Goal: Complete application form: Complete application form

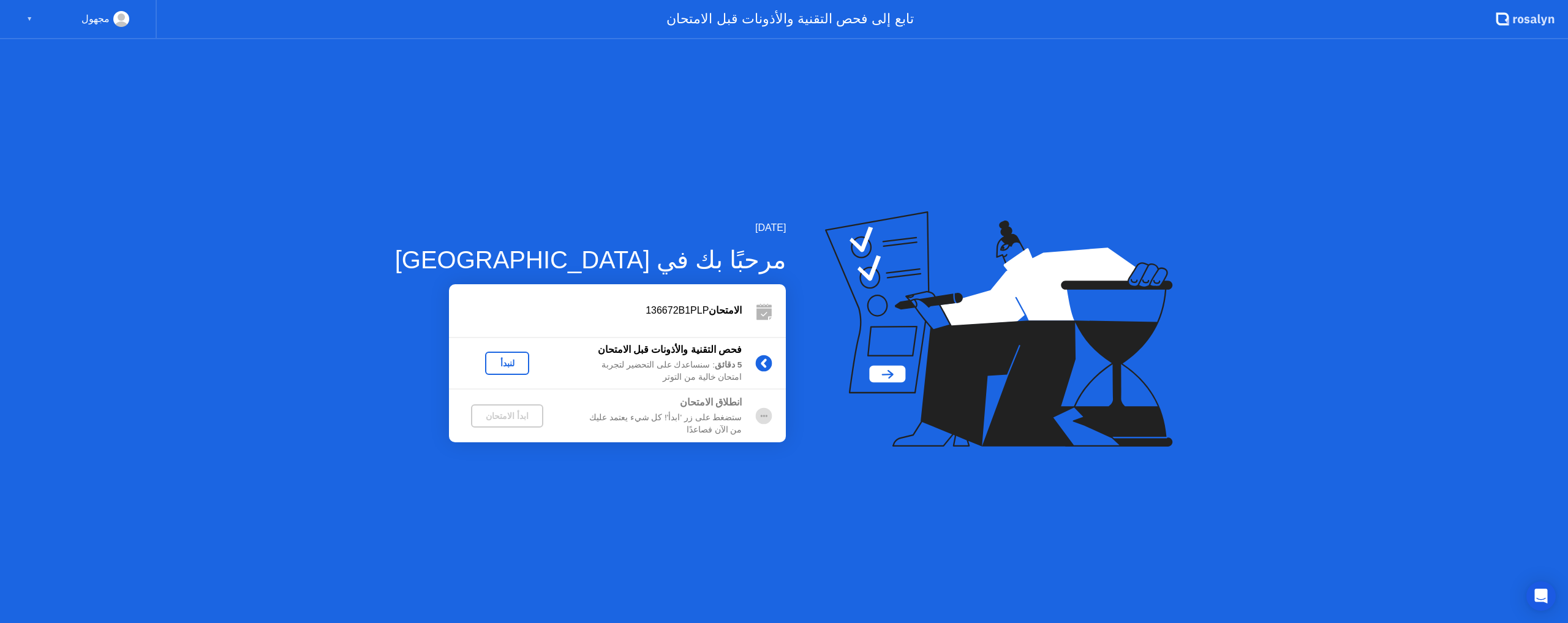
click at [490, 366] on div "لنبدأ" at bounding box center [506, 364] width 35 height 10
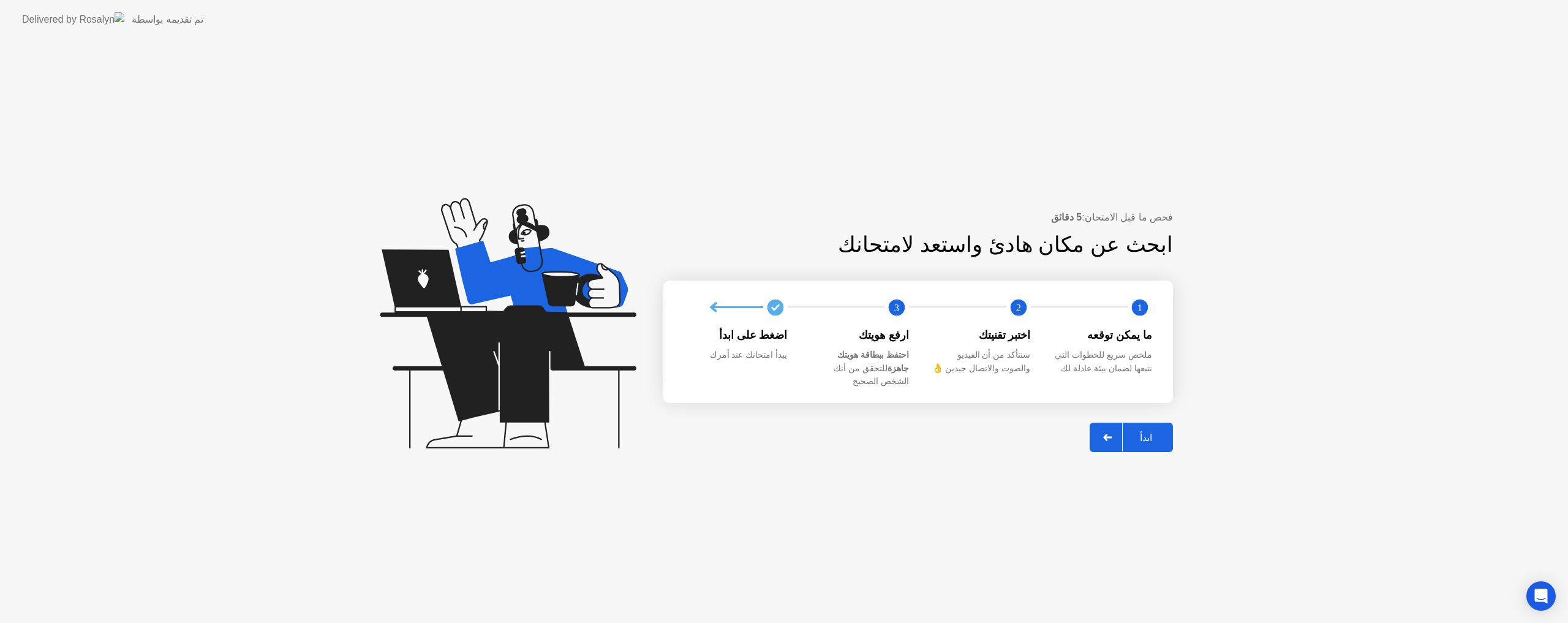
click at [836, 431] on div "ابدأ" at bounding box center [1145, 438] width 47 height 12
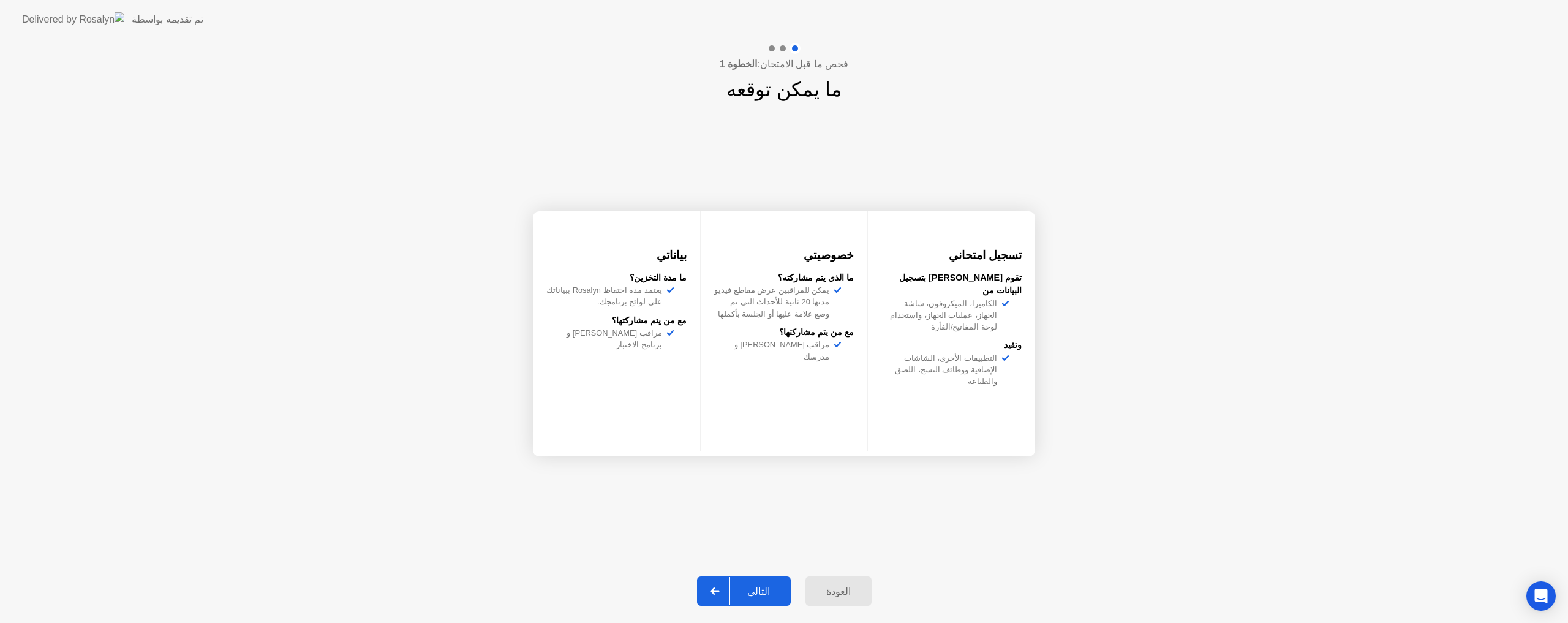
click at [764, 431] on button "التالي" at bounding box center [744, 591] width 93 height 30
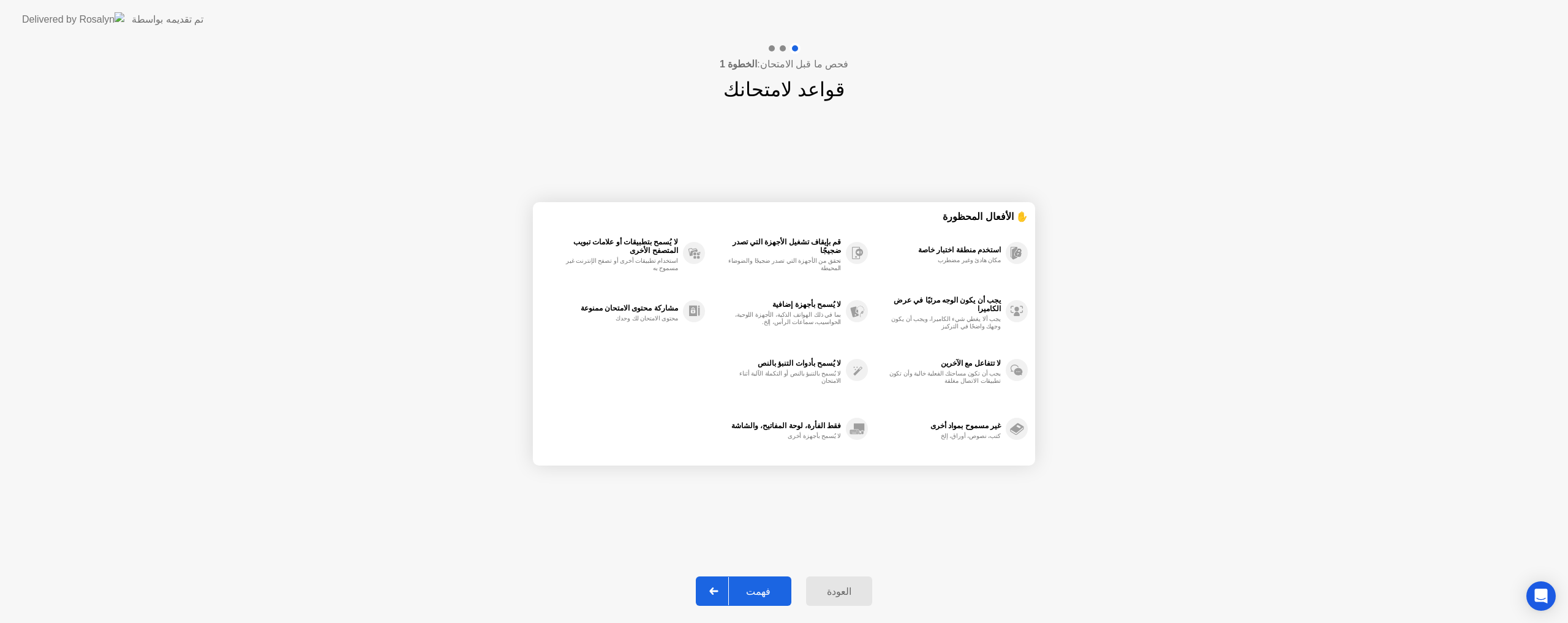
click at [764, 431] on button "فهمت" at bounding box center [744, 591] width 95 height 30
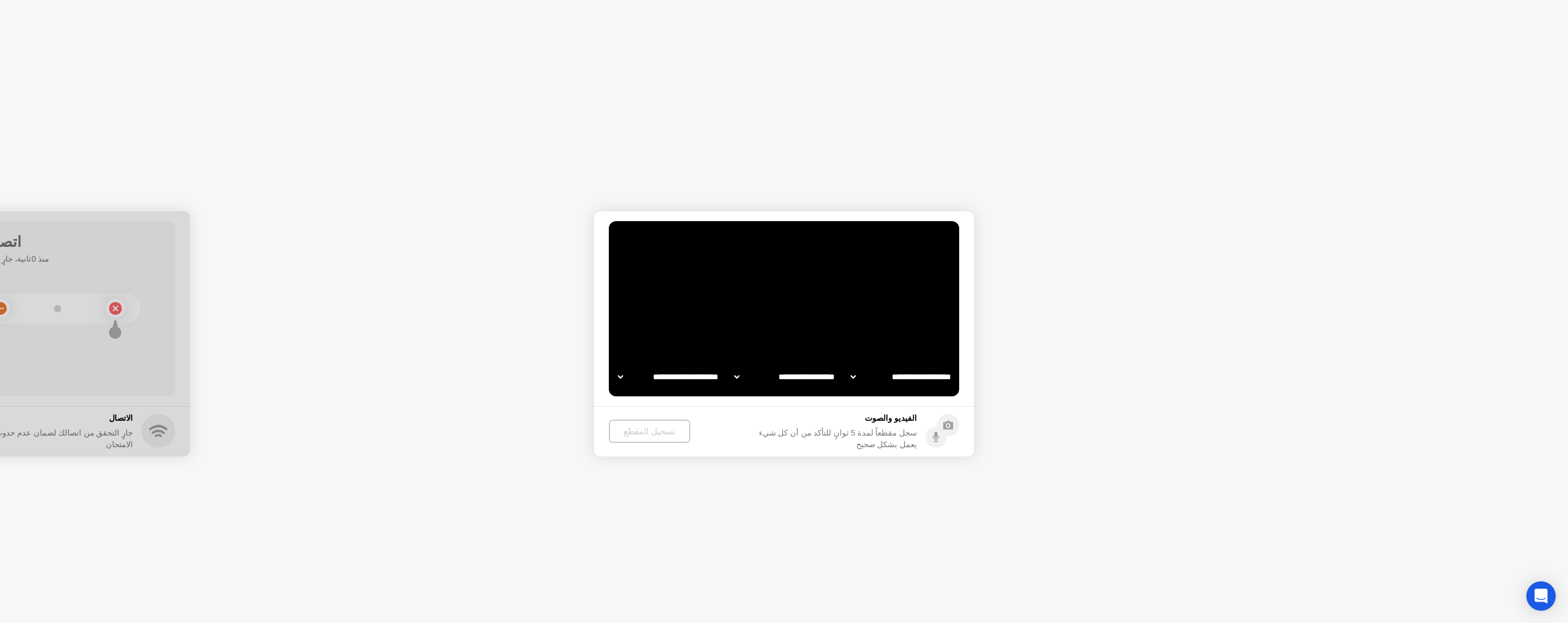
select select "**********"
select select "*******"
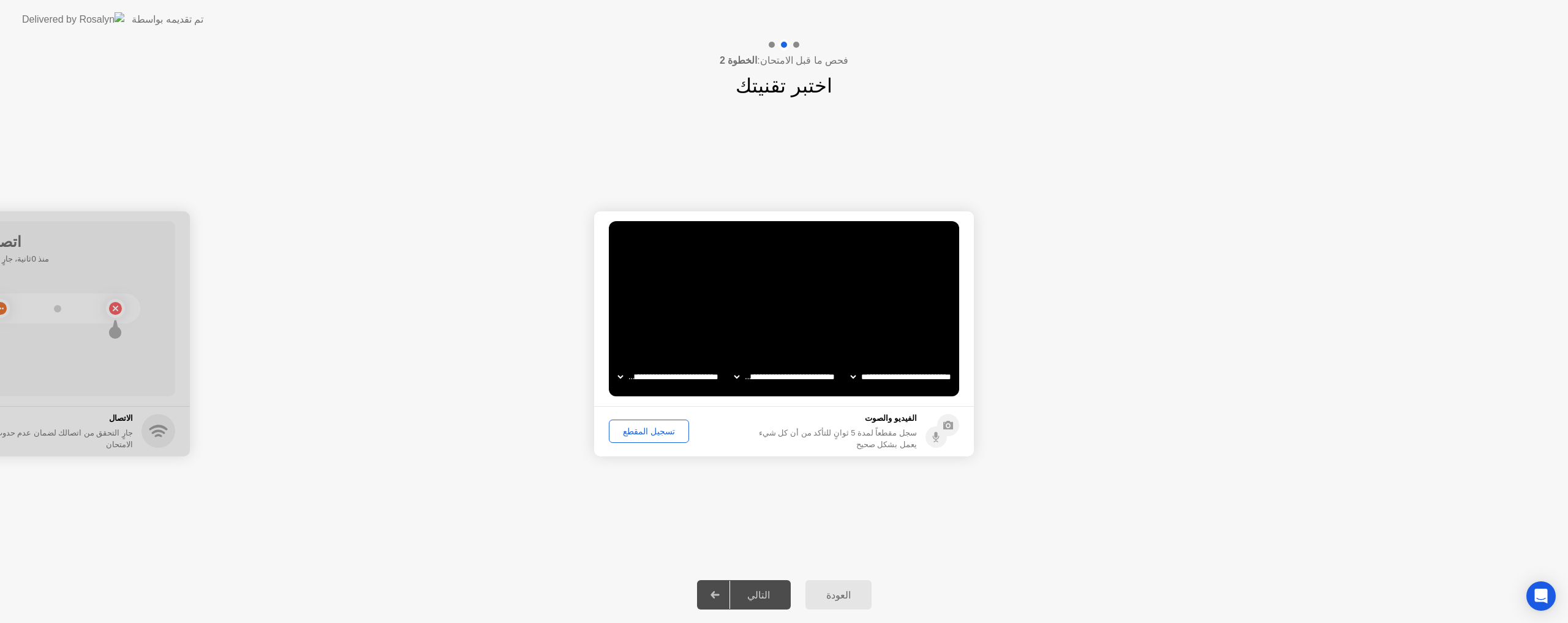
click at [648, 431] on div "تسجيل المقطع" at bounding box center [648, 431] width 71 height 10
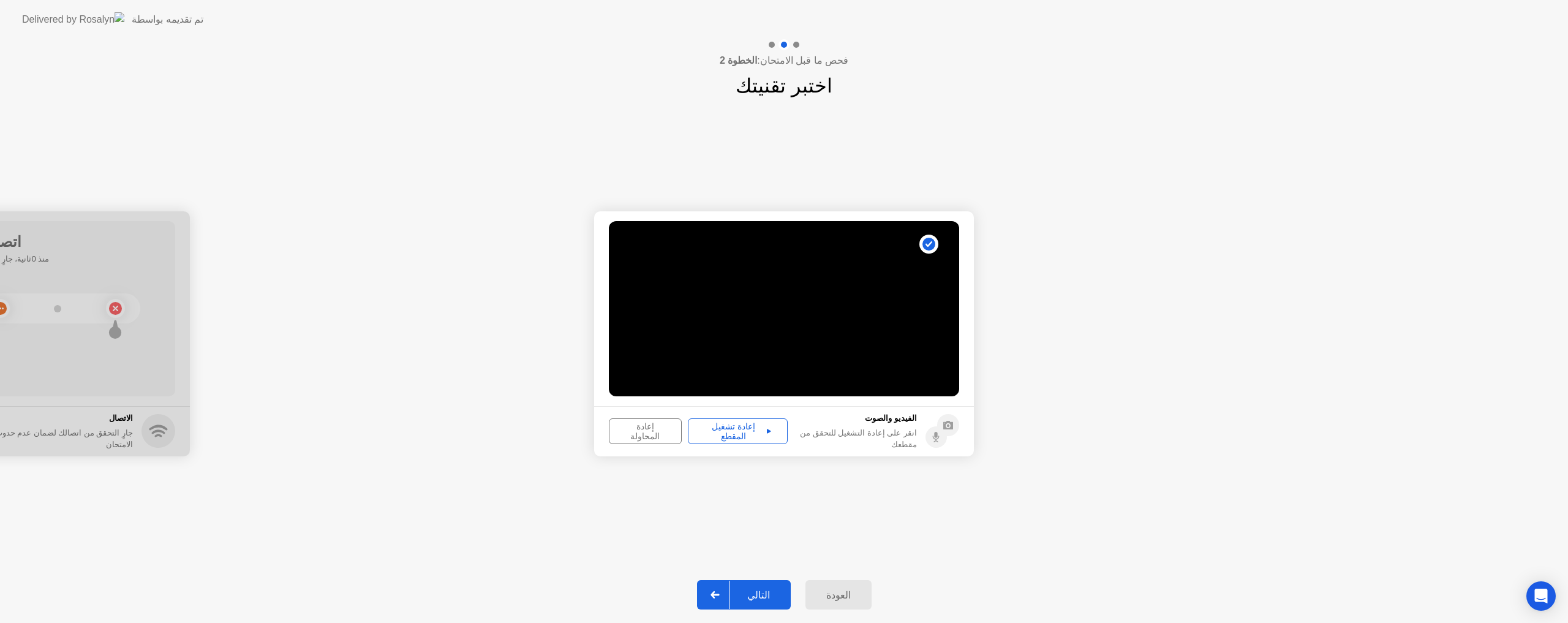
click at [737, 426] on div "إعادة تشغيل المقطع" at bounding box center [738, 431] width 91 height 20
click at [769, 431] on div "التالي" at bounding box center [758, 595] width 57 height 12
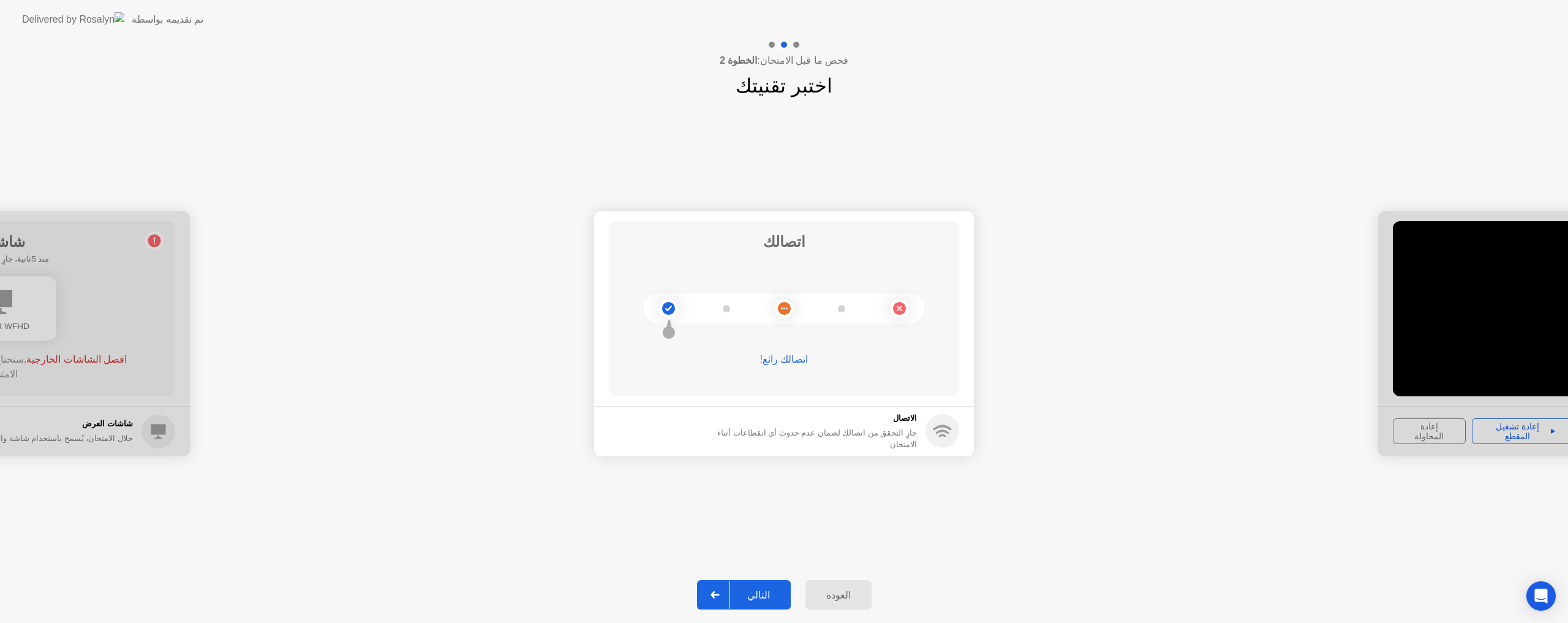
click at [769, 431] on div "التالي" at bounding box center [758, 595] width 57 height 12
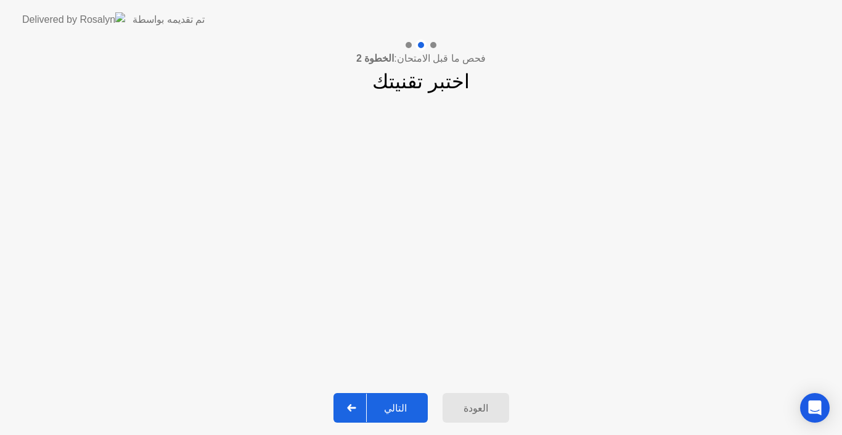
click at [395, 402] on div "التالي" at bounding box center [395, 408] width 57 height 12
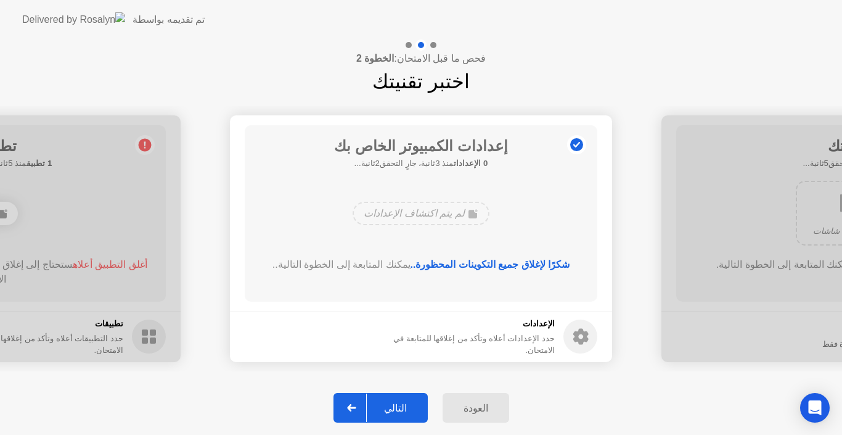
click at [392, 406] on div "التالي" at bounding box center [395, 408] width 57 height 12
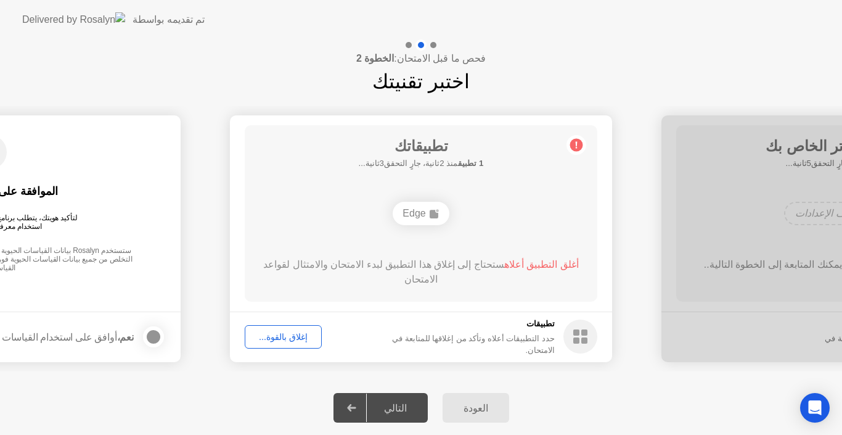
click at [292, 332] on div "إغلاق بالقوة..." at bounding box center [283, 337] width 68 height 10
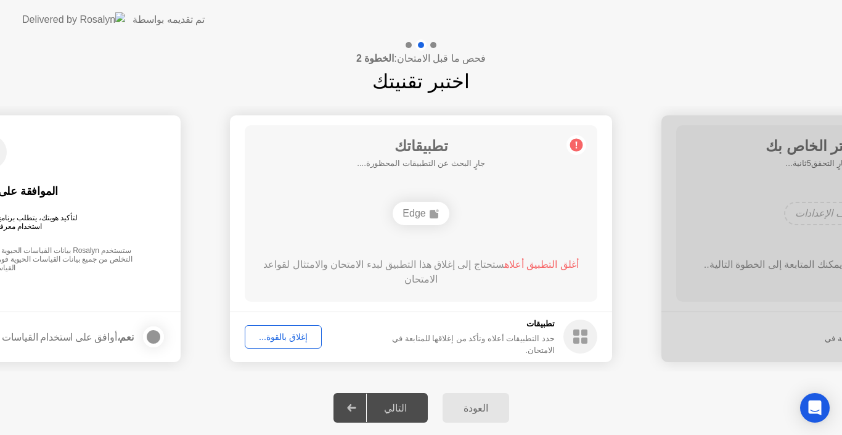
click at [284, 340] on div "إغلاق بالقوة..." at bounding box center [283, 337] width 68 height 10
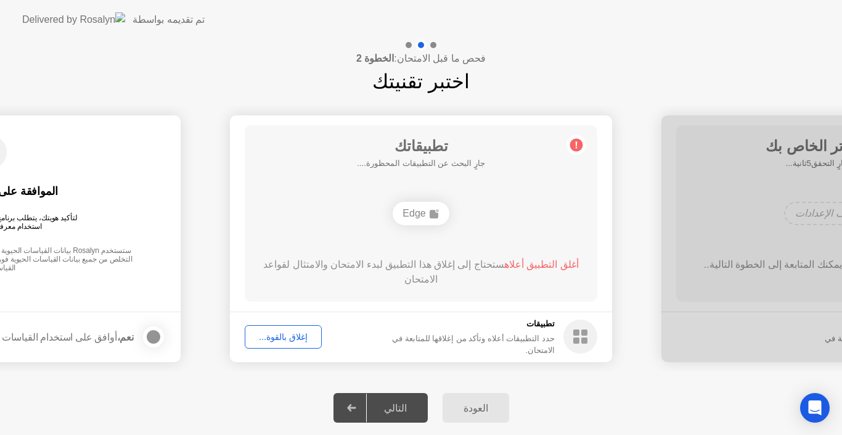
click at [385, 407] on div "التالي" at bounding box center [395, 408] width 57 height 12
click at [480, 405] on div "العودة" at bounding box center [475, 408] width 59 height 12
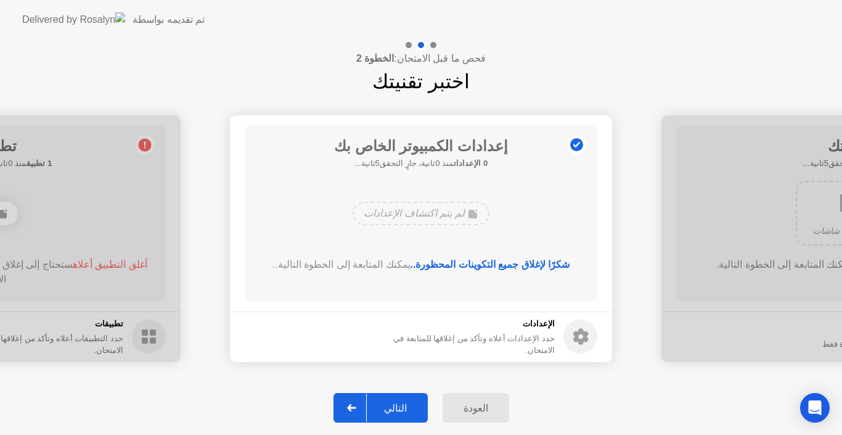
click at [408, 405] on div "التالي" at bounding box center [395, 408] width 57 height 12
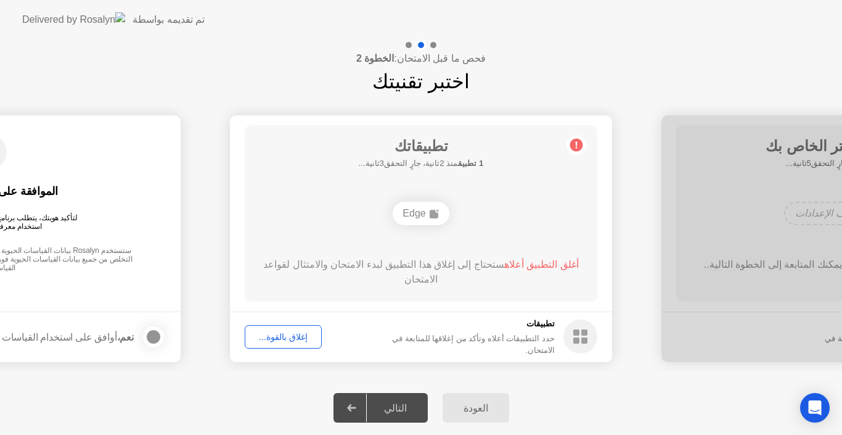
click at [268, 335] on div "إغلاق بالقوة..." at bounding box center [283, 337] width 68 height 10
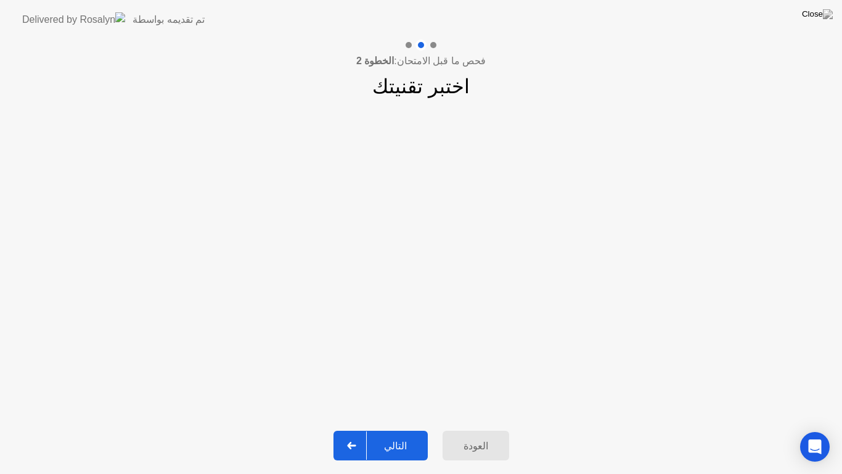
click at [404, 434] on div "التالي" at bounding box center [395, 446] width 57 height 12
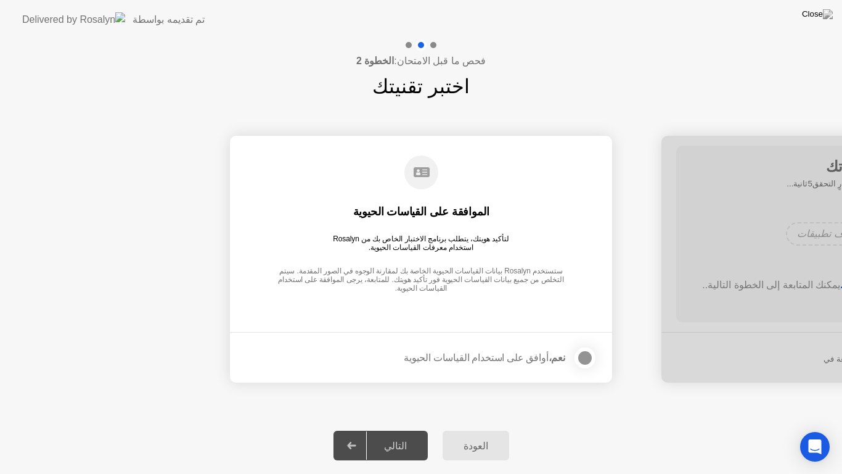
click at [583, 356] on div at bounding box center [585, 357] width 15 height 15
click at [402, 434] on div "التالي" at bounding box center [395, 446] width 57 height 12
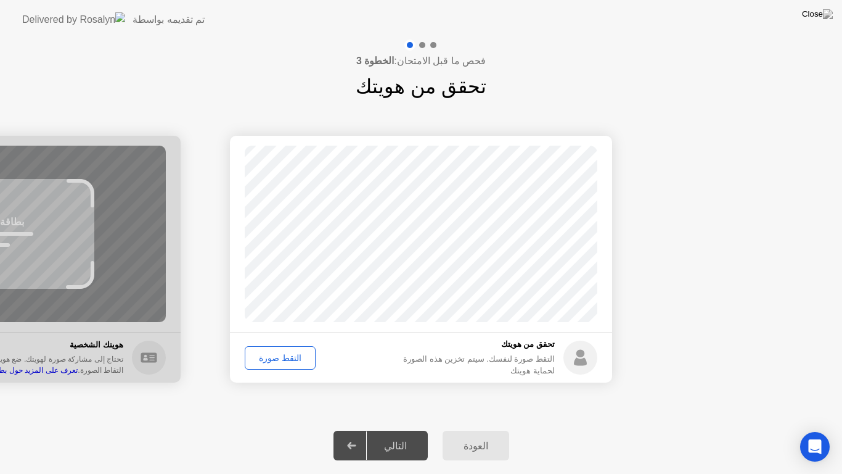
click at [287, 353] on div "التقط صورة" at bounding box center [280, 358] width 62 height 10
click at [401, 434] on div "التالي" at bounding box center [395, 446] width 57 height 12
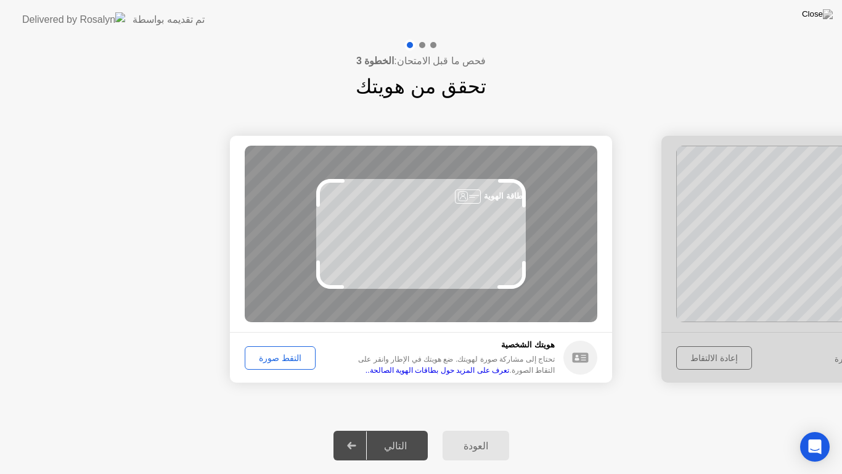
click at [284, 358] on div "التقط صورة" at bounding box center [280, 358] width 62 height 10
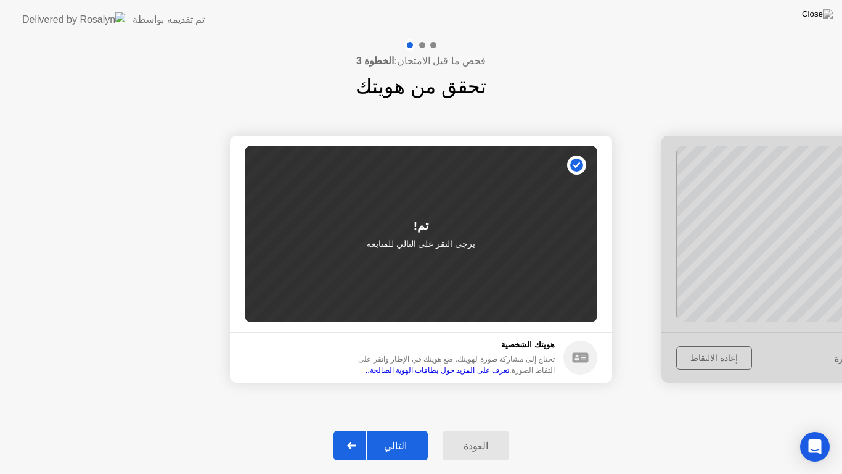
click at [411, 434] on button "التالي" at bounding box center [381, 445] width 94 height 30
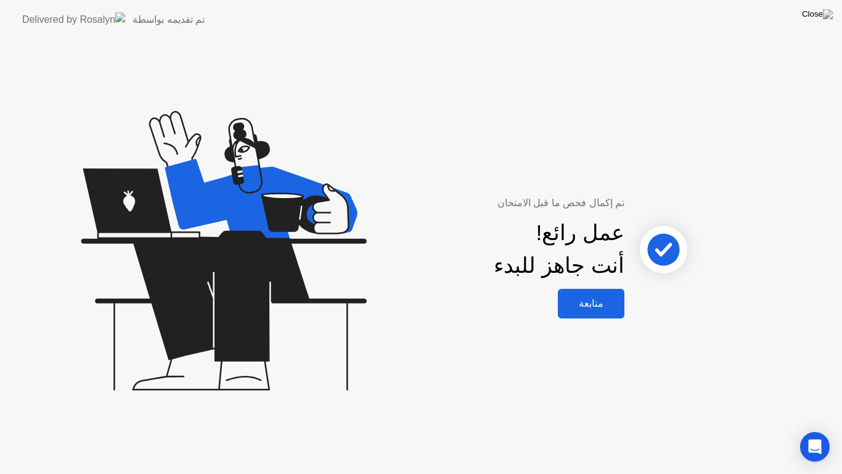
click at [602, 299] on div "متابعة" at bounding box center [591, 303] width 59 height 12
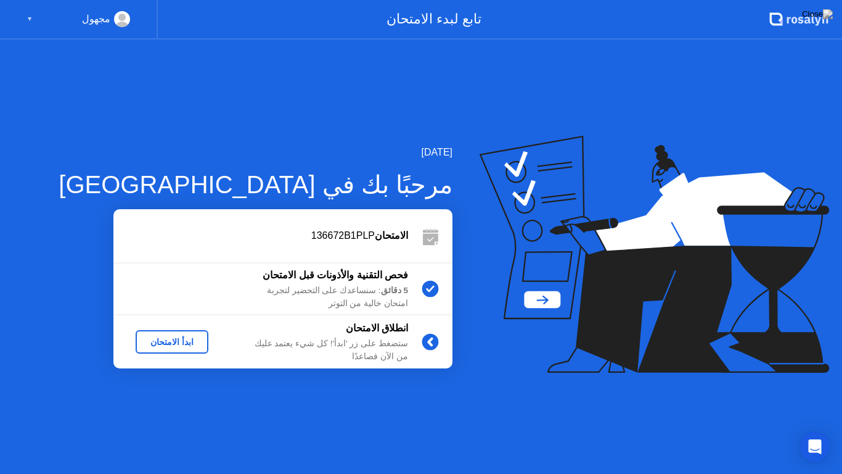
click at [182, 337] on div "ابدأ الامتحان" at bounding box center [172, 342] width 63 height 10
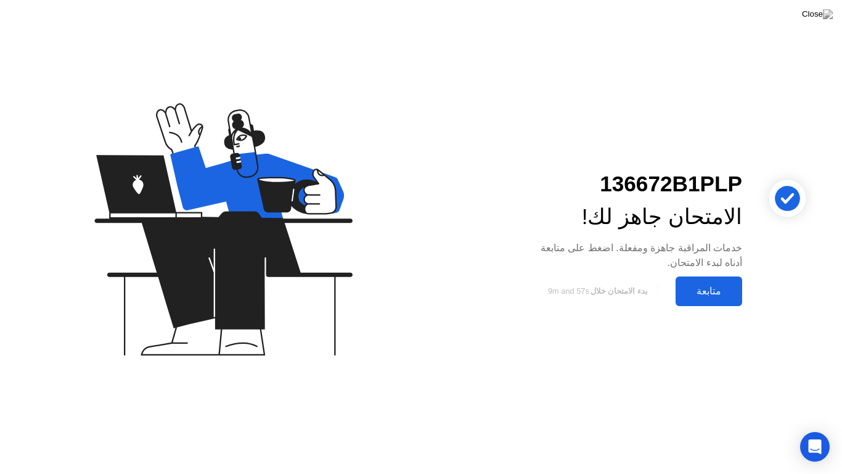
click at [710, 289] on div "متابعة" at bounding box center [709, 291] width 59 height 12
